Goal: Information Seeking & Learning: Learn about a topic

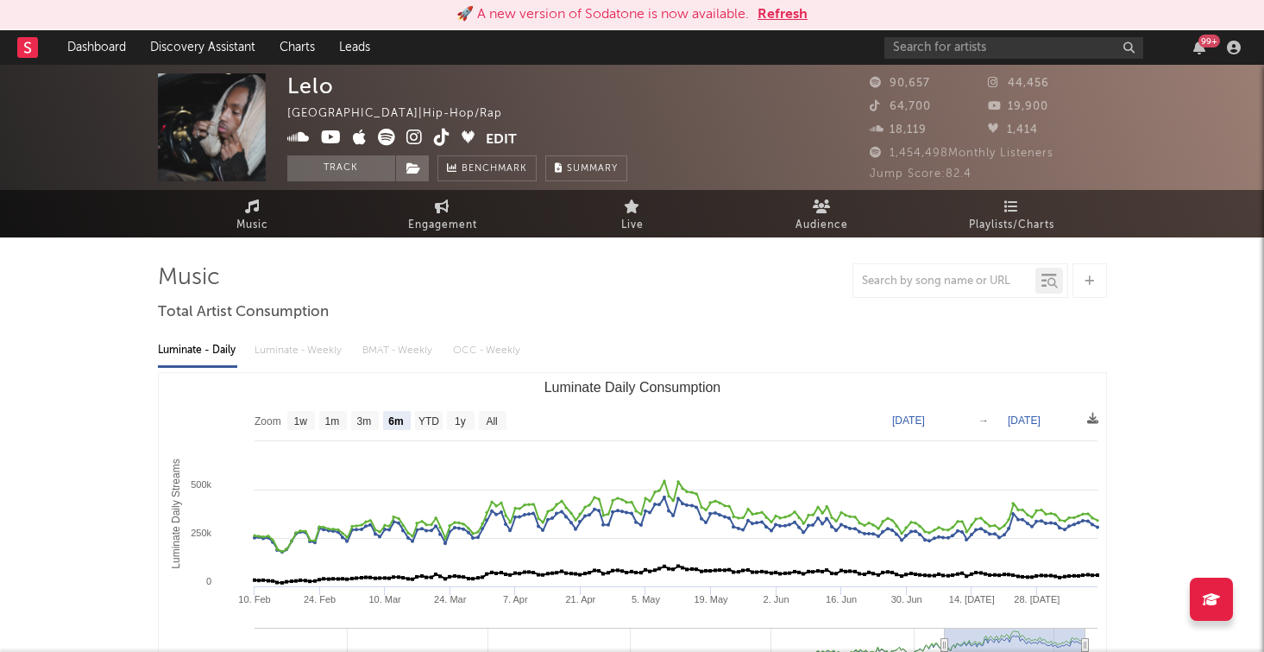
select select "6m"
select select "1w"
select select "All"
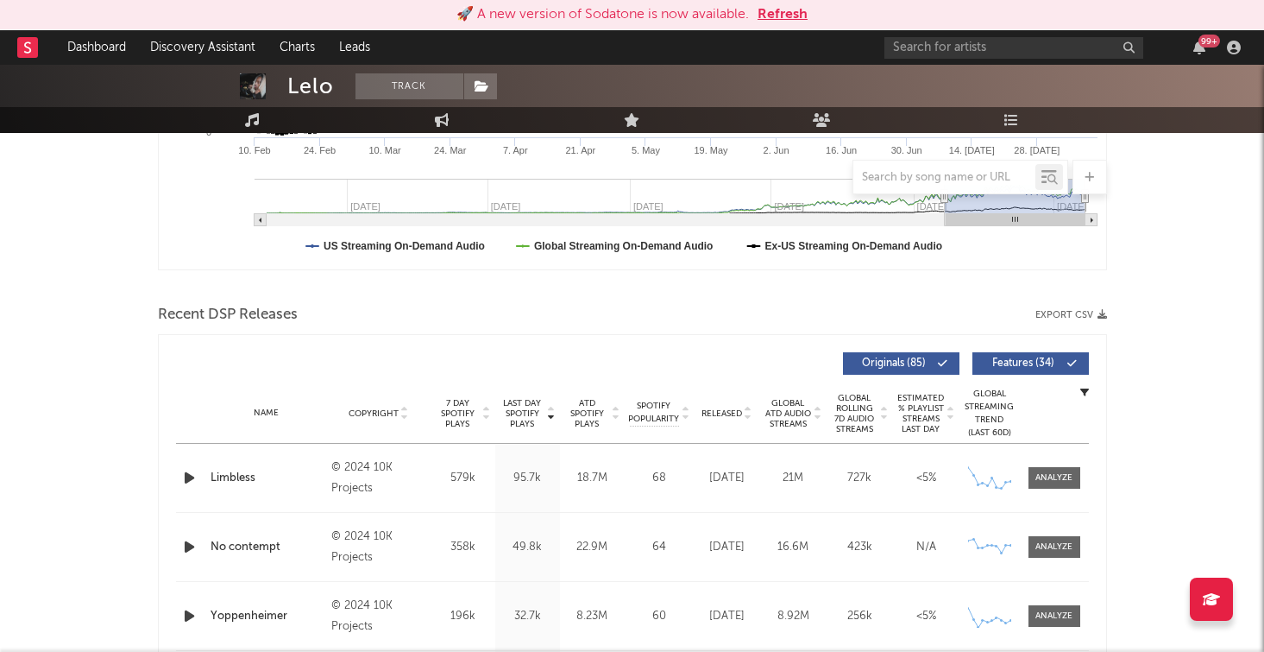
scroll to position [528, 0]
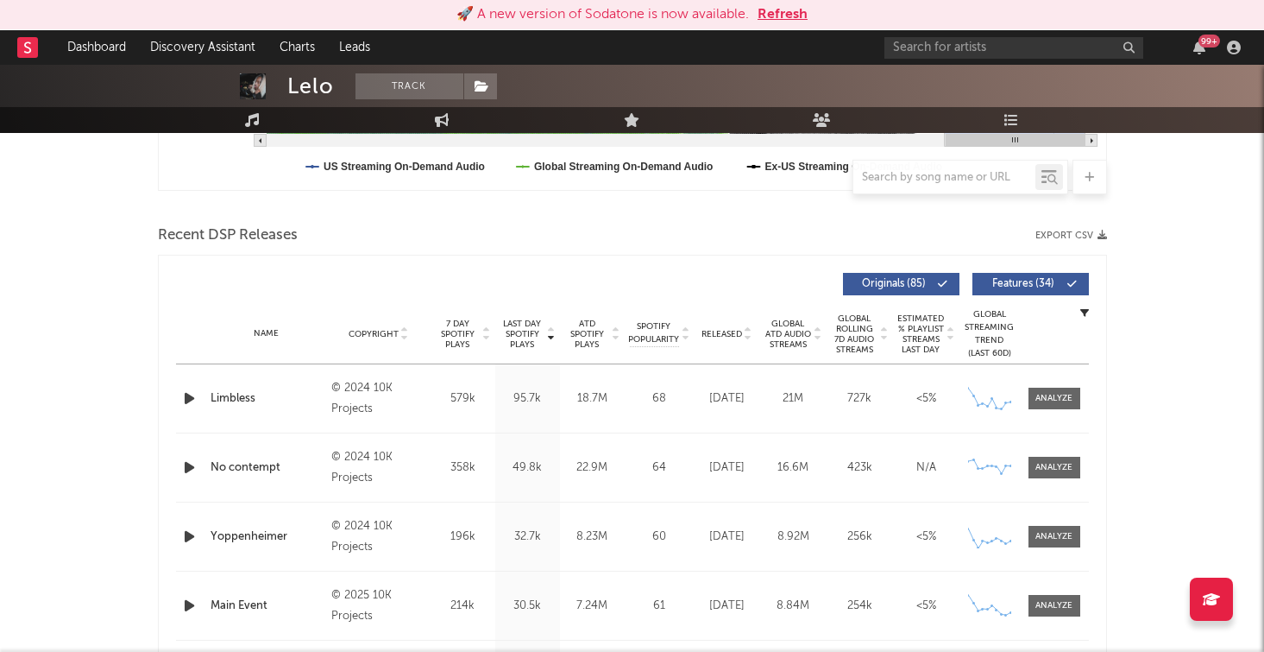
click at [245, 470] on div "No contempt" at bounding box center [267, 467] width 113 height 17
click at [1040, 464] on div at bounding box center [1054, 467] width 37 height 13
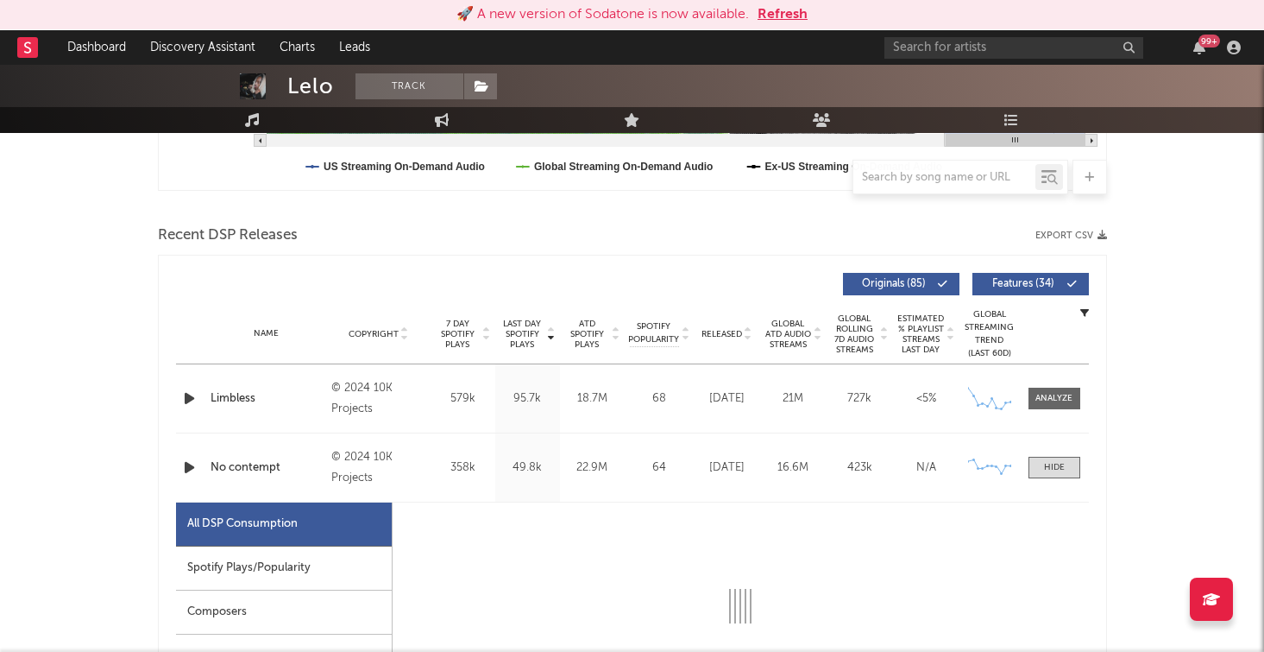
select select "6m"
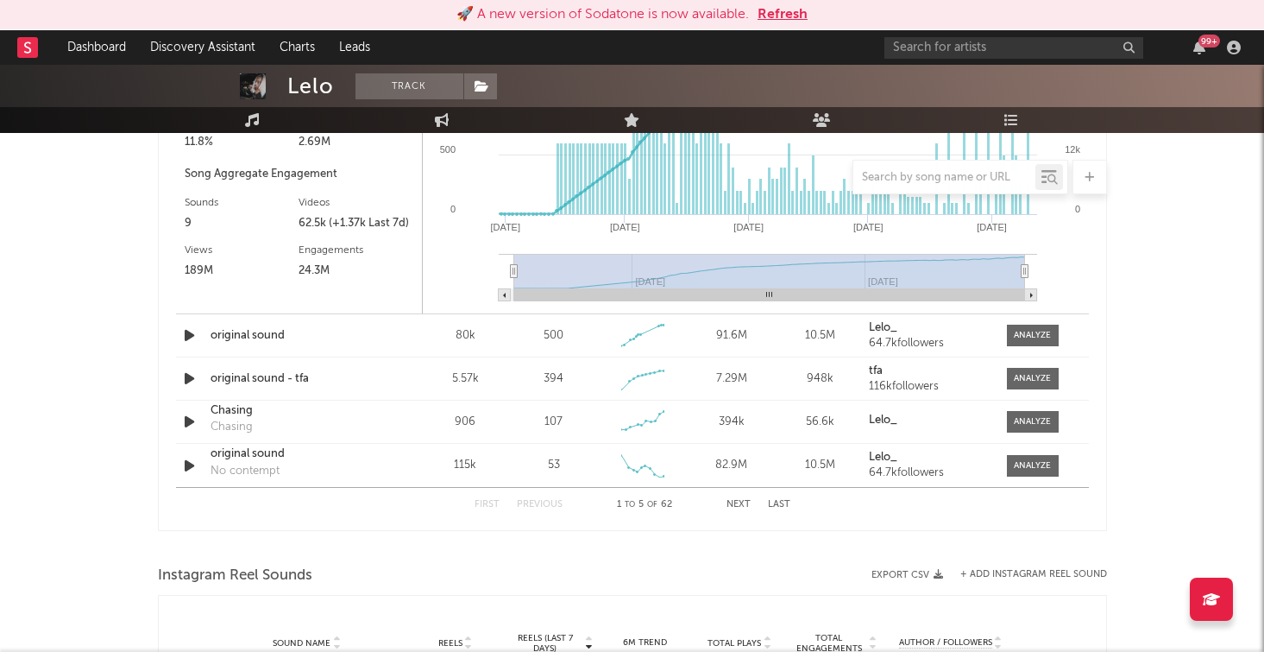
scroll to position [2476, 0]
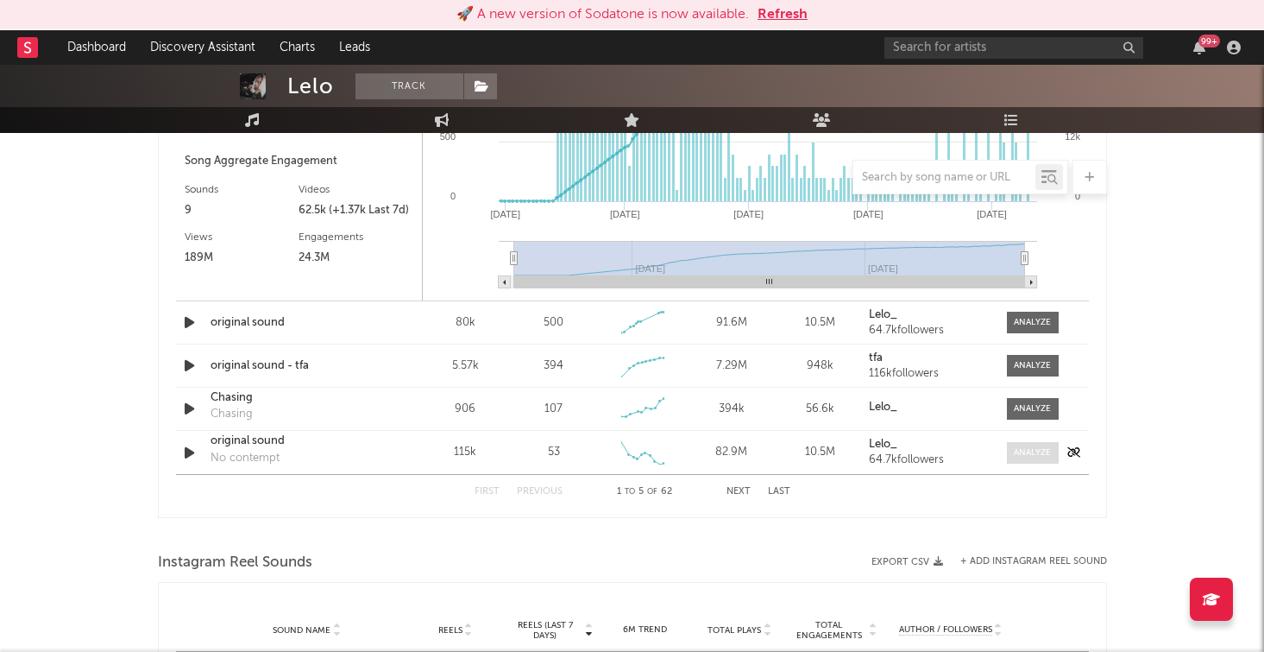
click at [1023, 455] on div at bounding box center [1032, 452] width 37 height 13
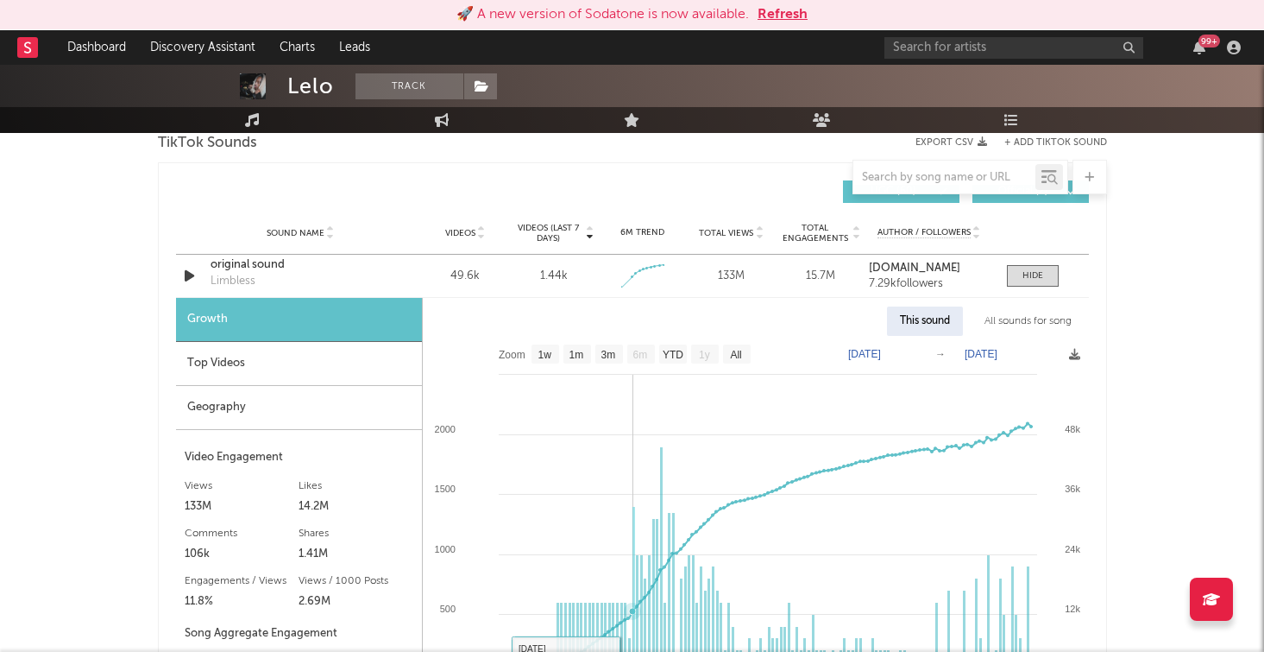
scroll to position [2003, 0]
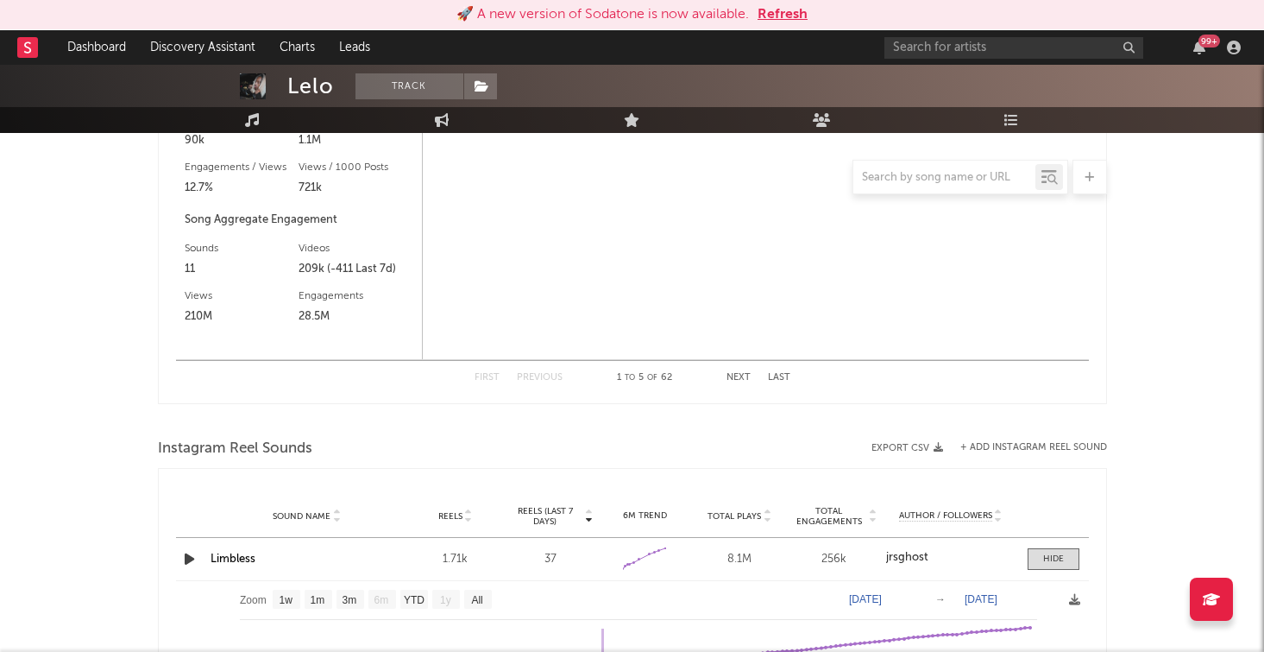
select select "6m"
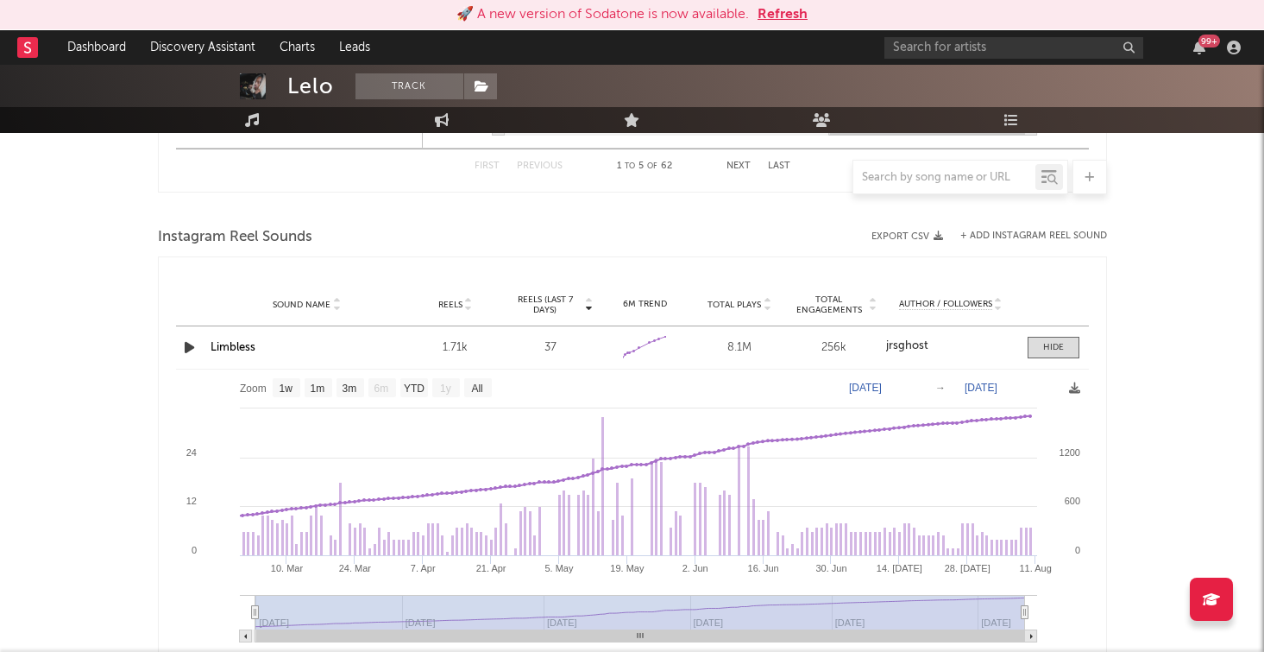
scroll to position [3280, 0]
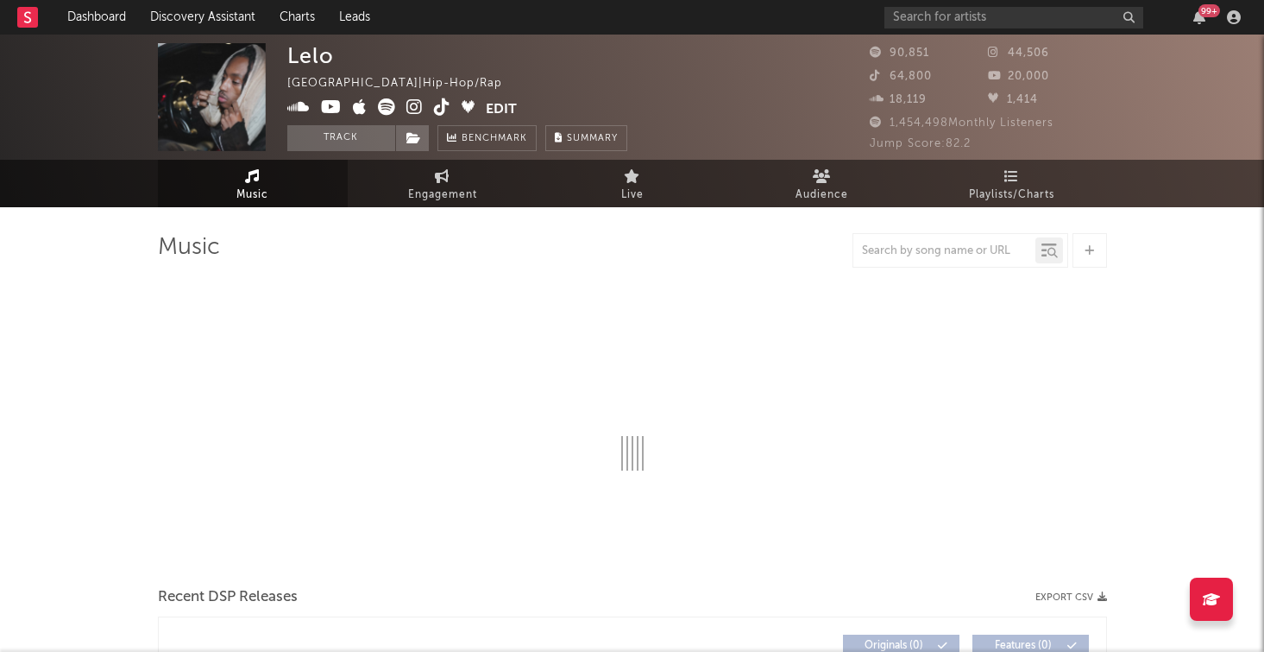
select select "6m"
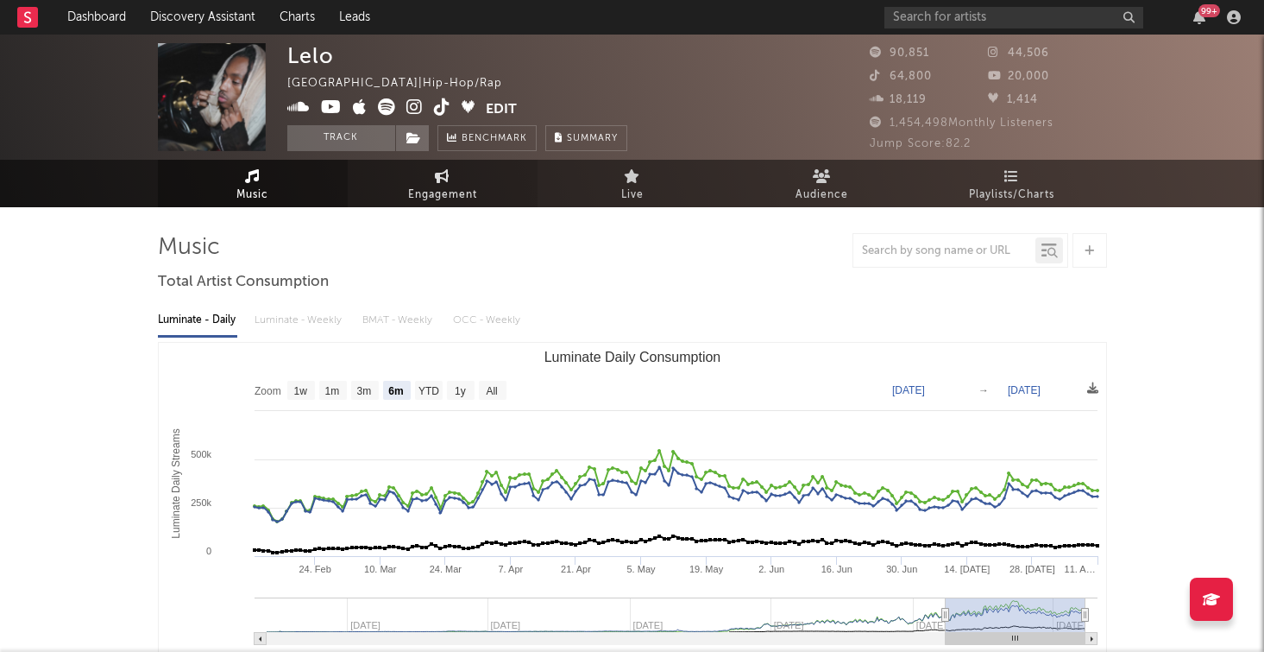
click at [472, 187] on span "Engagement" at bounding box center [442, 195] width 69 height 21
select select "1w"
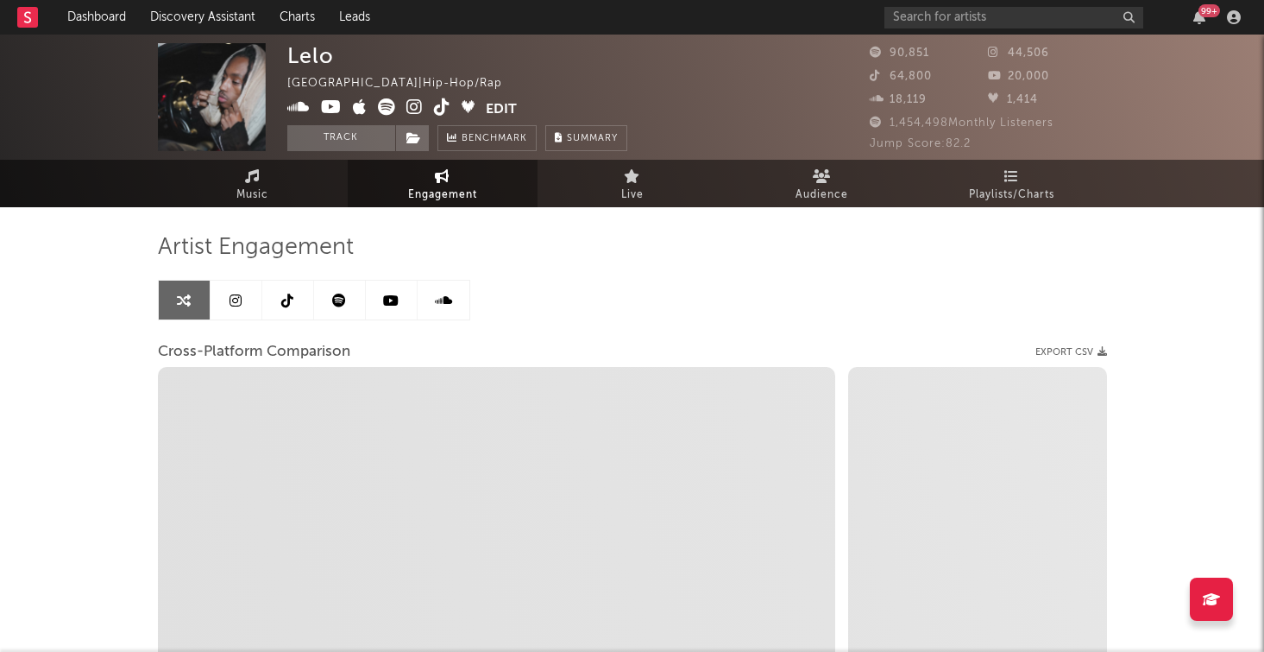
click at [279, 303] on link at bounding box center [288, 299] width 52 height 39
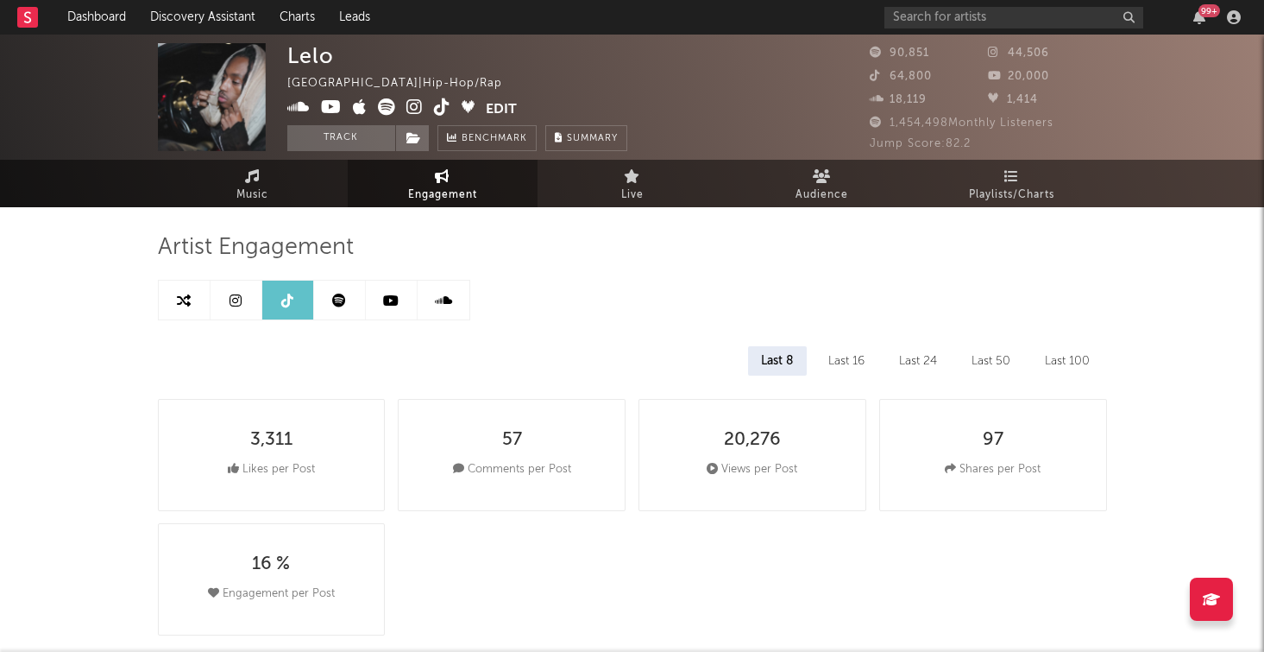
select select "6m"
click at [161, 293] on link at bounding box center [185, 299] width 52 height 39
select select "1m"
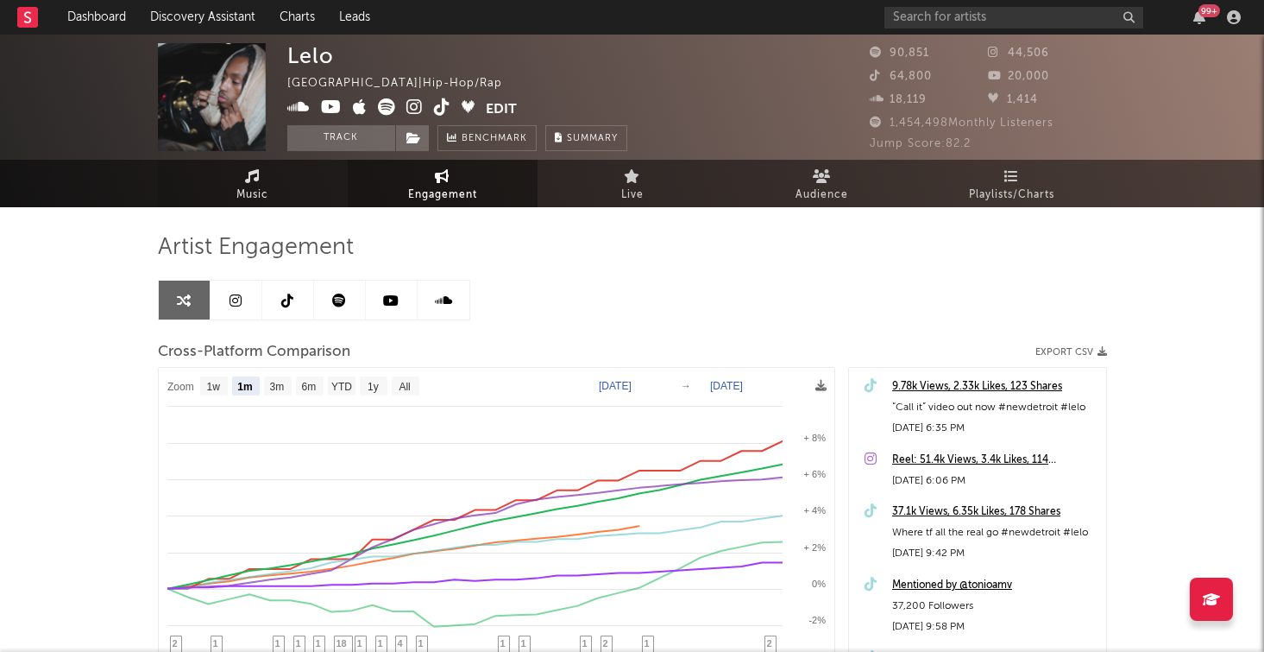
click at [265, 179] on link "Music" at bounding box center [253, 183] width 190 height 47
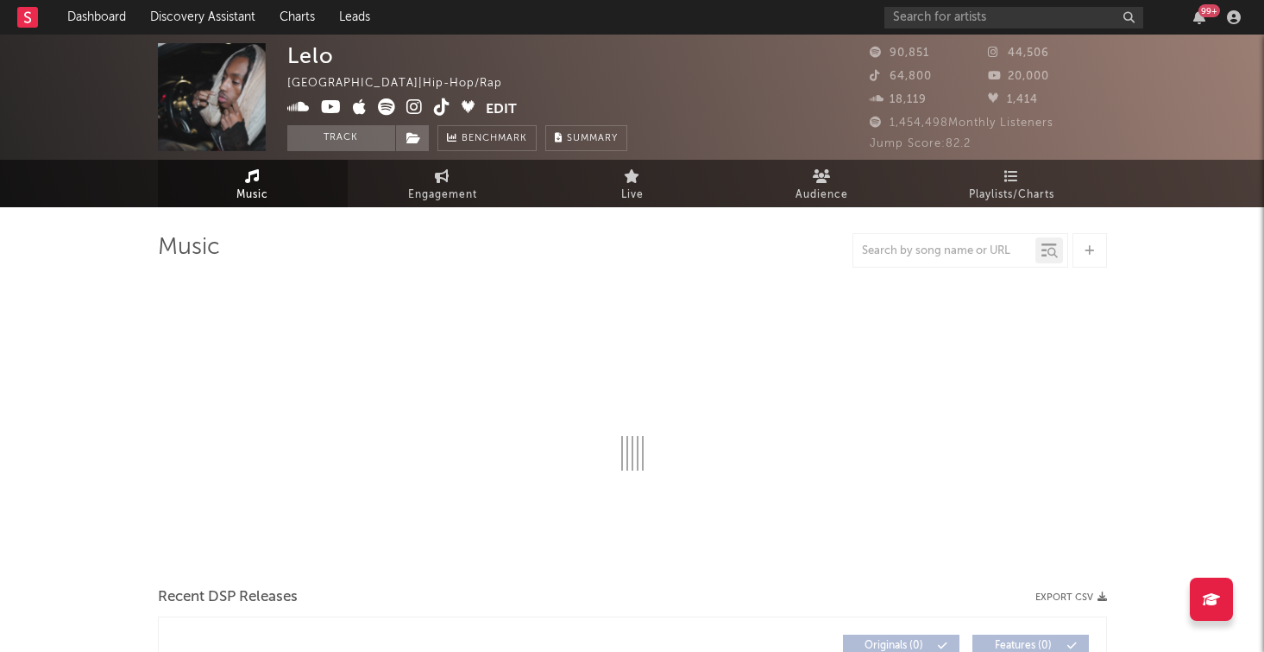
select select "6m"
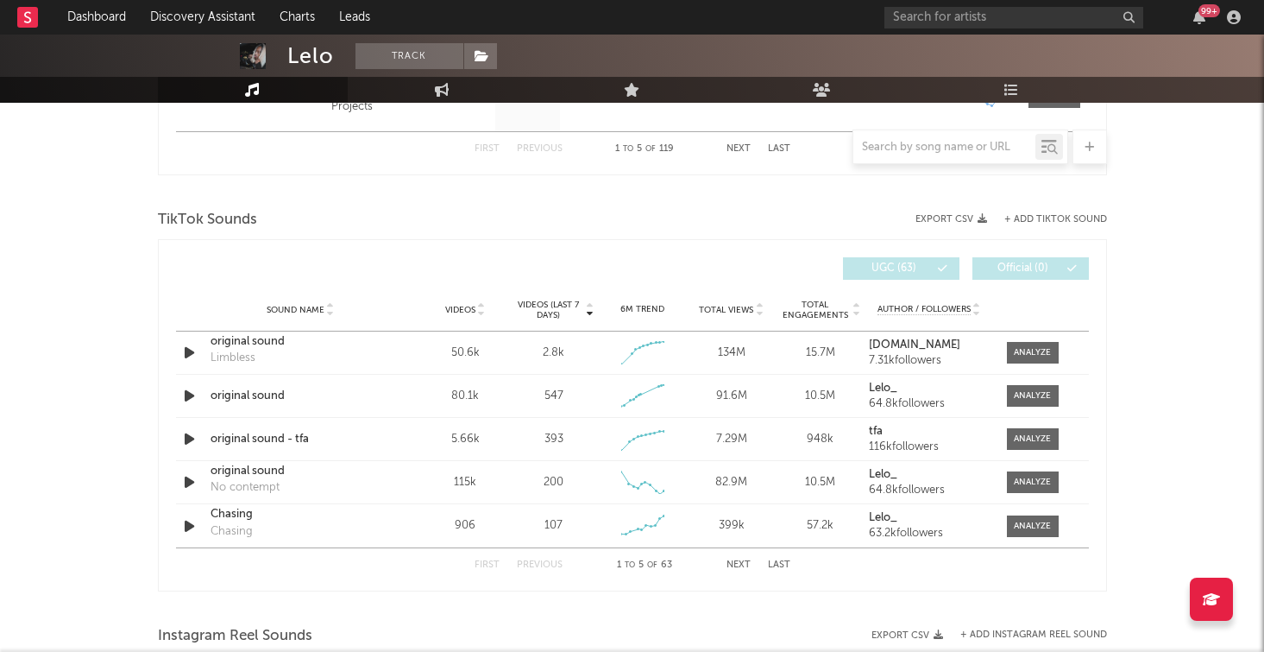
scroll to position [1115, 0]
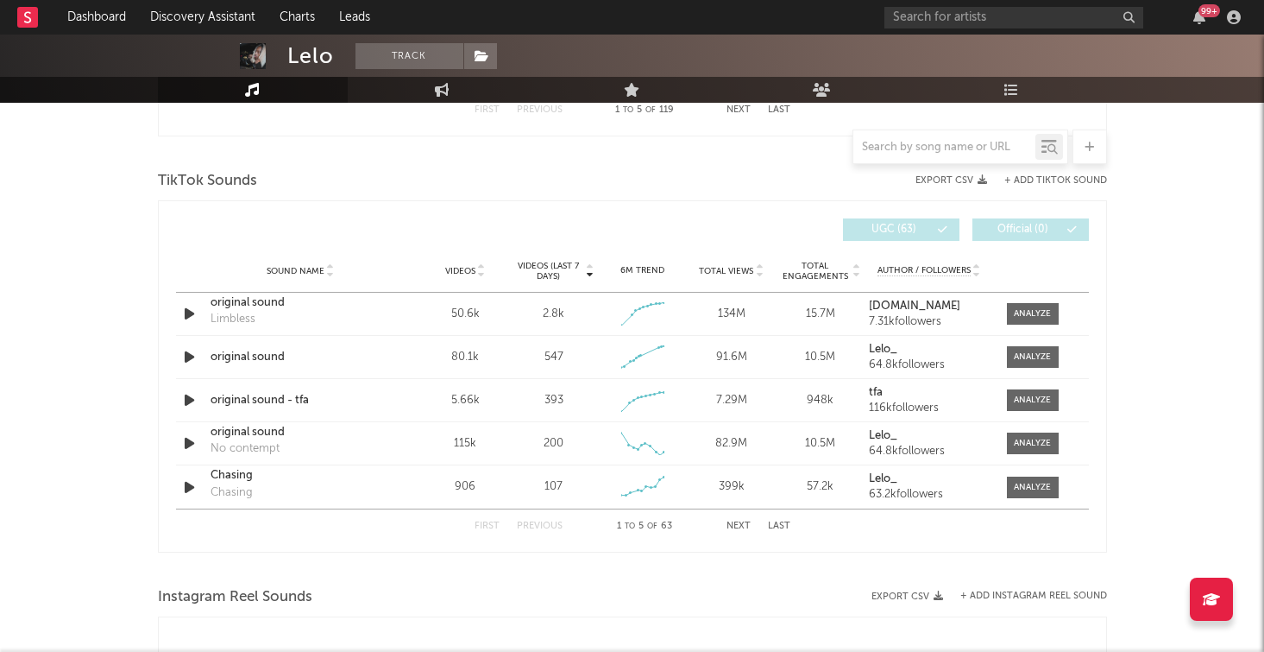
click at [730, 526] on button "Next" at bounding box center [739, 525] width 24 height 9
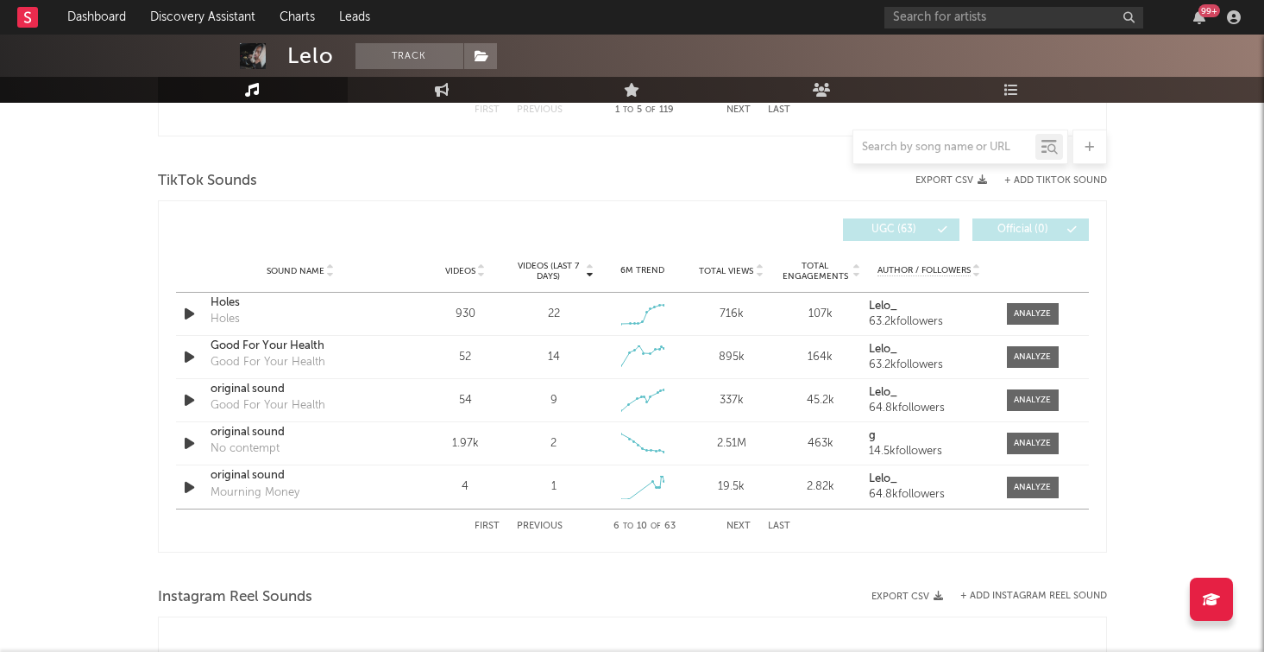
click at [783, 519] on div "First Previous 6 to 10 of 63 Next Last" at bounding box center [633, 526] width 316 height 34
click at [779, 522] on button "Last" at bounding box center [779, 525] width 22 height 9
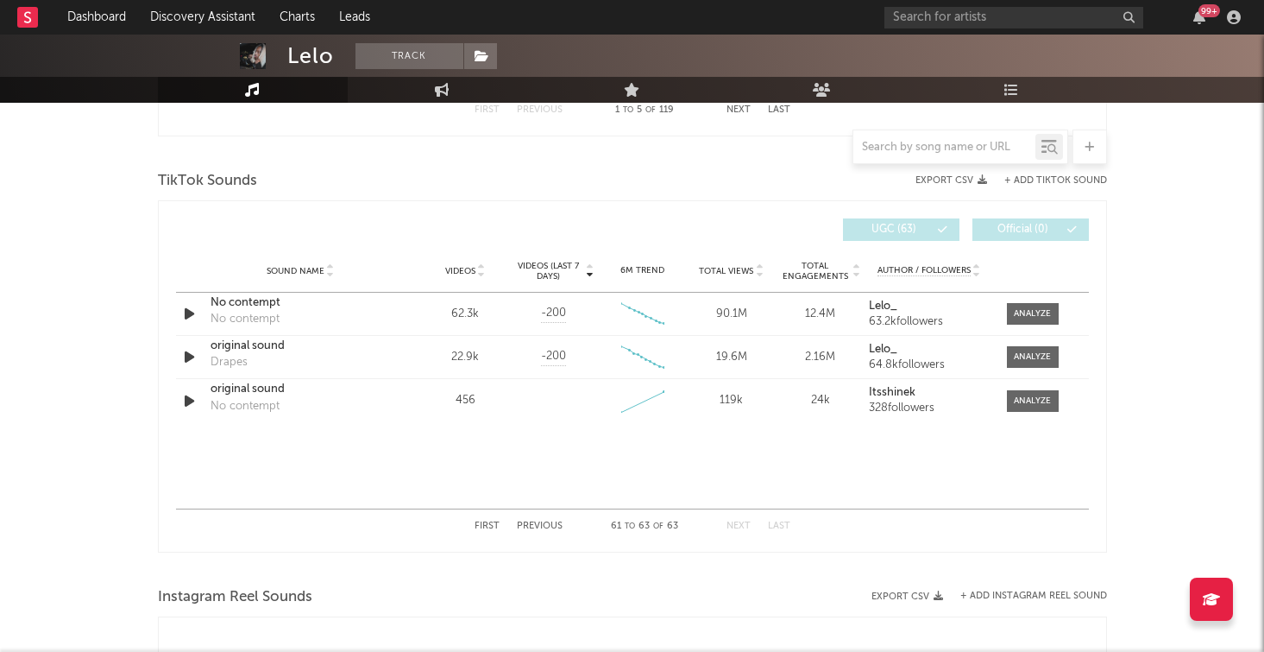
click at [491, 521] on button "First" at bounding box center [487, 525] width 25 height 9
